Goal: Task Accomplishment & Management: Manage account settings

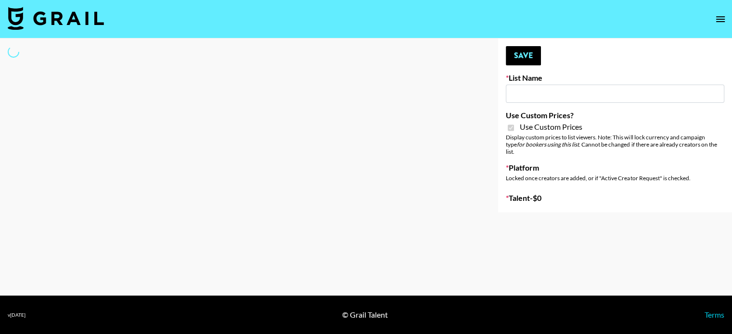
type input "[PERSON_NAME] ([DATE])"
checkbox input "true"
select select "Brand"
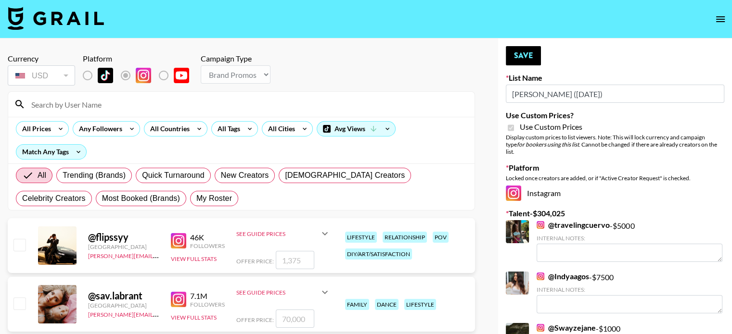
click at [81, 108] on input at bounding box center [247, 104] width 443 height 15
type input "jordansara"
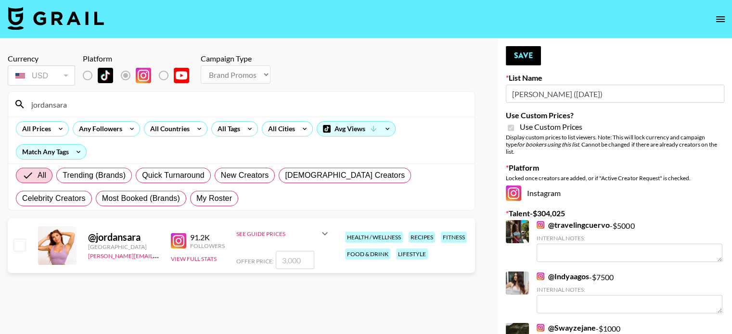
click at [285, 263] on input "number" at bounding box center [295, 260] width 38 height 18
type input "2"
checkbox input "true"
type input "2500"
click at [337, 291] on section "Currency USD USD ​ Platform Campaign Type Choose Type... Song Promos Brand Prom…" at bounding box center [241, 174] width 467 height 257
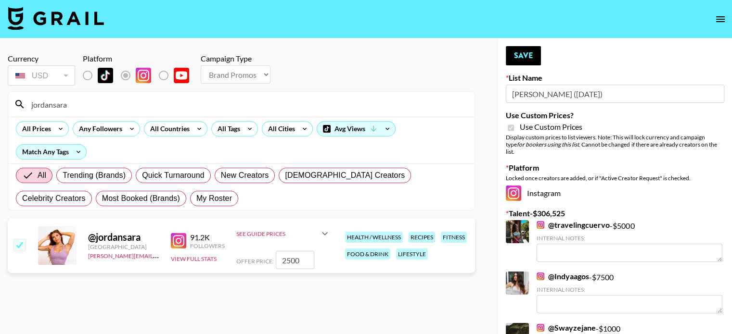
click at [325, 233] on icon at bounding box center [325, 233] width 6 height 3
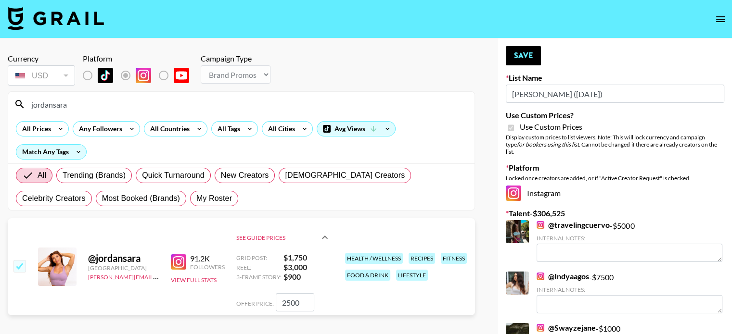
click at [326, 237] on icon at bounding box center [325, 237] width 6 height 3
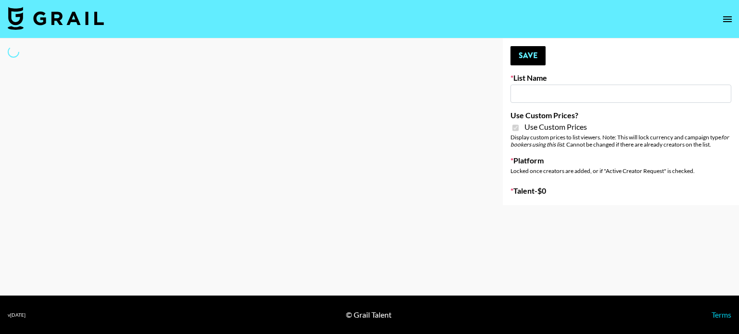
type input "Khiels ([DATE])"
checkbox input "true"
select select "Brand"
type input "Mountain Dew (19th Aug)"
checkbox input "true"
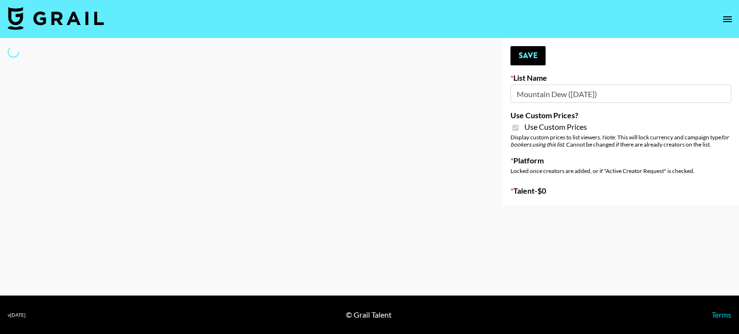
select select "Brand"
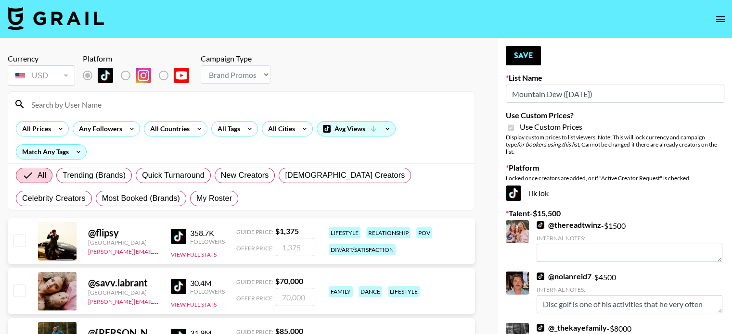
click at [75, 108] on input at bounding box center [247, 104] width 443 height 15
type input "jordansara"
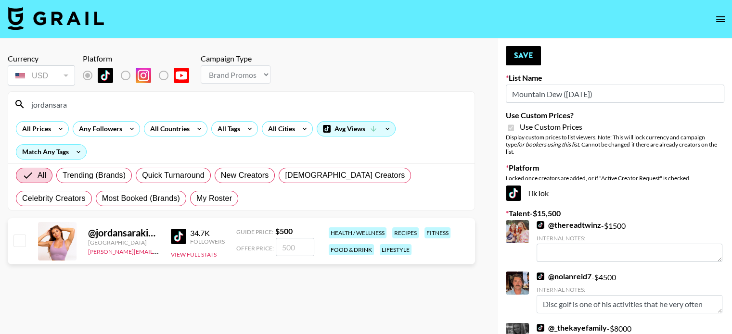
click at [14, 241] on input "checkbox" at bounding box center [19, 241] width 12 height 12
checkbox input "true"
type input "500"
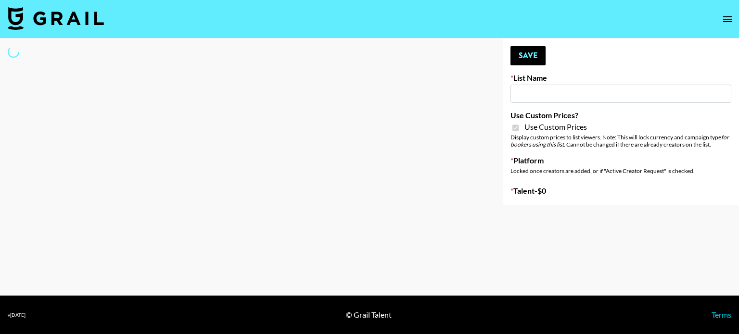
type input "Liquid Brands (19th Aug)"
checkbox input "true"
select select "Brand"
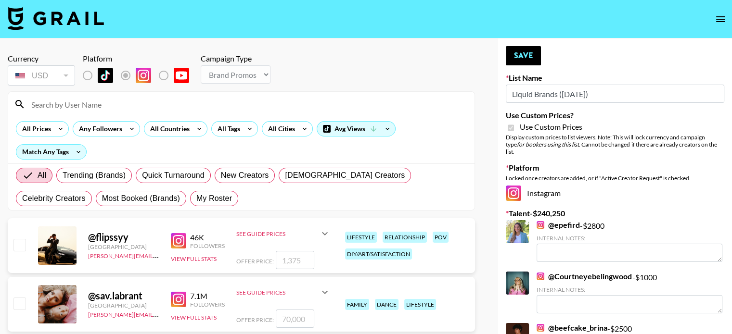
click at [92, 103] on input at bounding box center [247, 104] width 443 height 15
type input "jordansara"
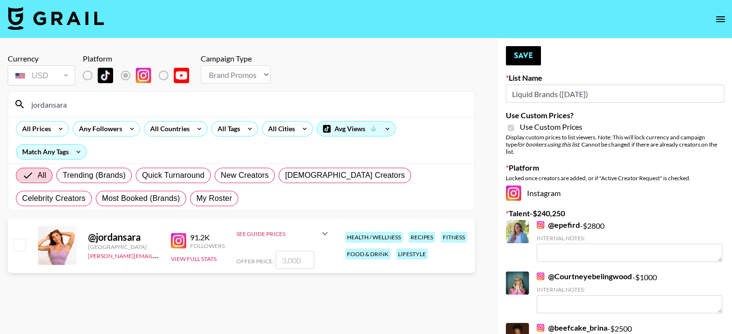
click at [24, 244] on input "checkbox" at bounding box center [19, 245] width 12 height 12
checkbox input "true"
click at [292, 257] on input "3000" at bounding box center [295, 260] width 38 height 18
type input "300"
checkbox input "false"
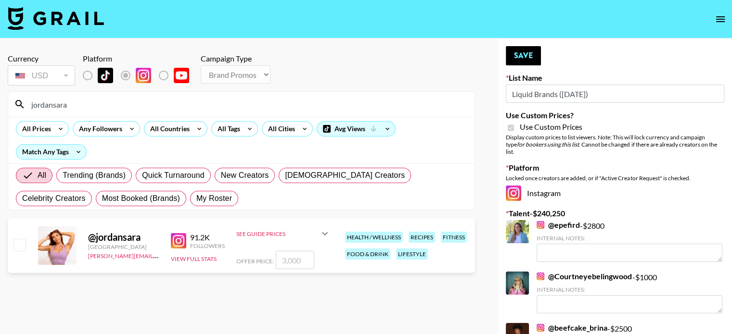
checkbox input "true"
type input "2500"
click at [308, 294] on section "Currency USD USD ​ Platform Campaign Type Choose Type... Song Promos Brand Prom…" at bounding box center [241, 174] width 467 height 257
click at [87, 103] on input "jordansara" at bounding box center [247, 104] width 443 height 15
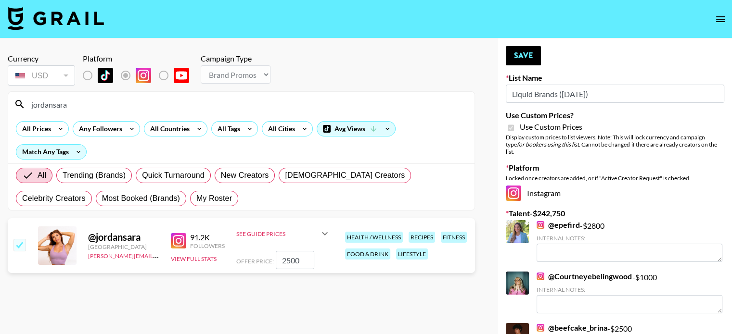
click at [87, 103] on input "jordansara" at bounding box center [247, 104] width 443 height 15
